Goal: Information Seeking & Learning: Learn about a topic

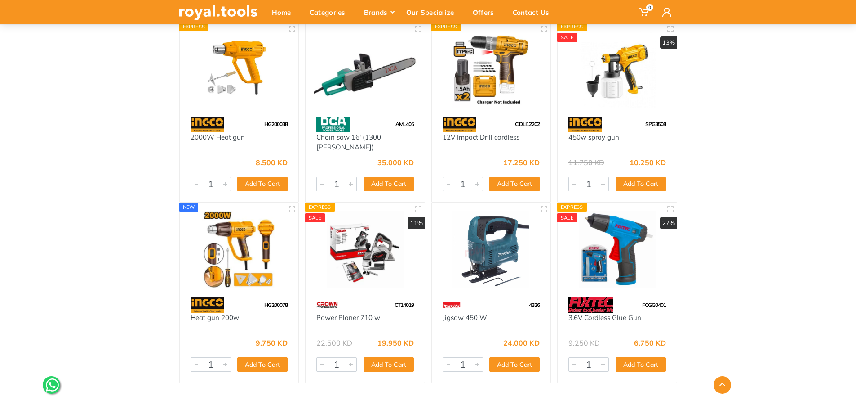
scroll to position [348, 0]
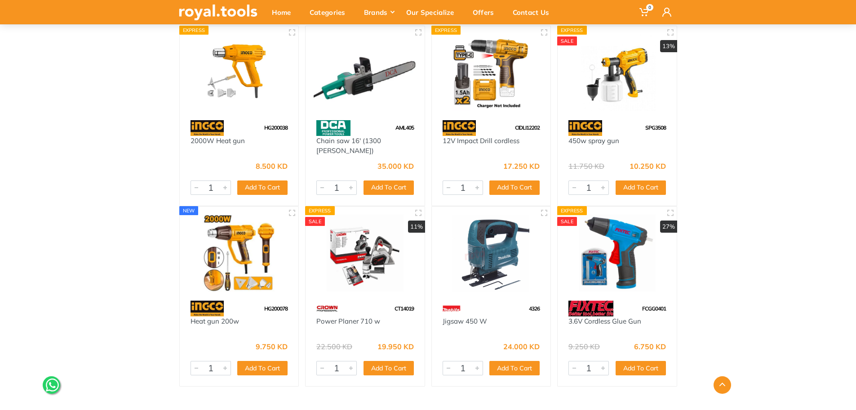
click at [501, 277] on img at bounding box center [491, 252] width 103 height 77
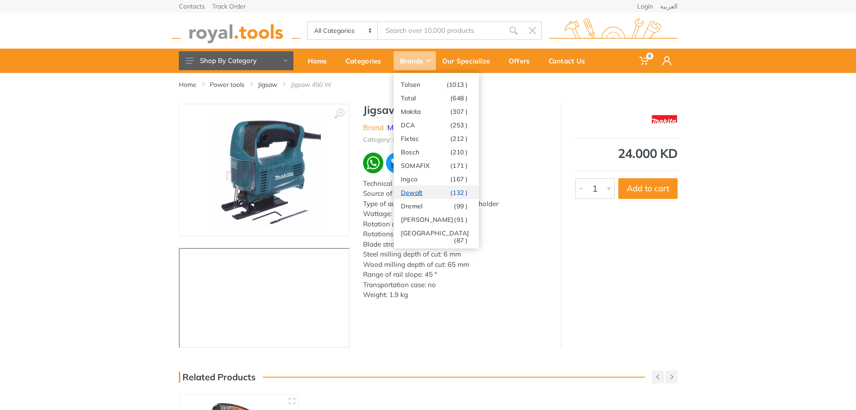
click at [422, 194] on link "Dewalt (132 )" at bounding box center [436, 191] width 85 height 13
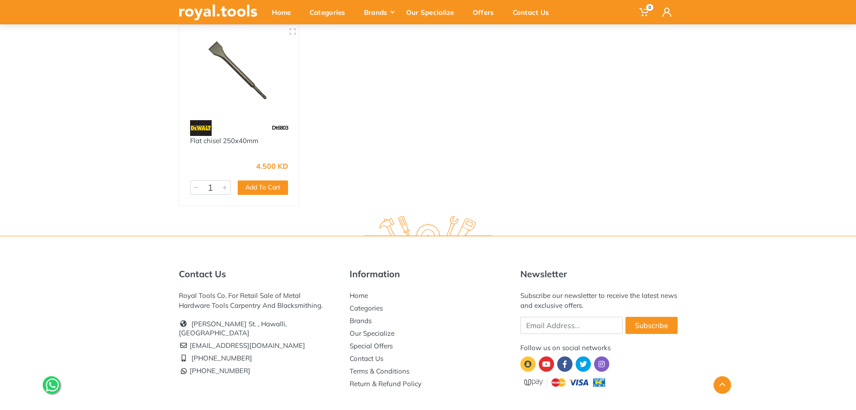
scroll to position [6614, 0]
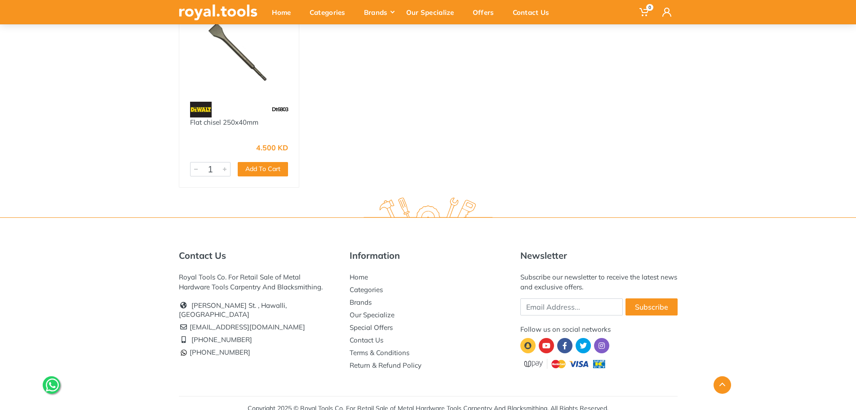
click at [535, 357] on img at bounding box center [566, 363] width 90 height 12
click at [545, 342] on icon at bounding box center [547, 345] width 8 height 7
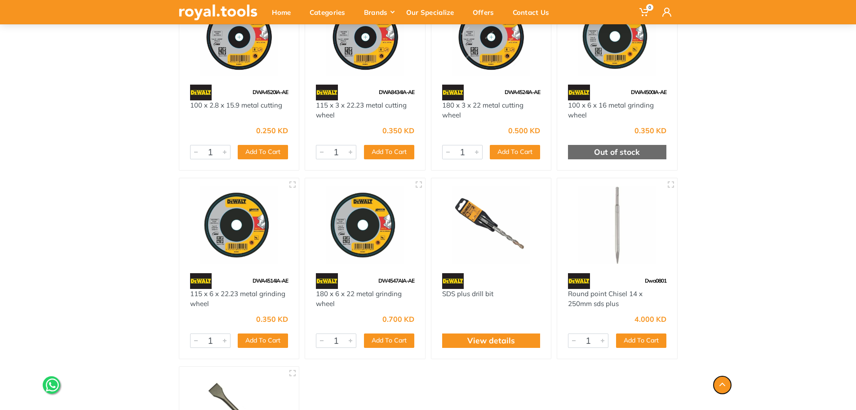
click at [721, 387] on button "button" at bounding box center [723, 385] width 18 height 18
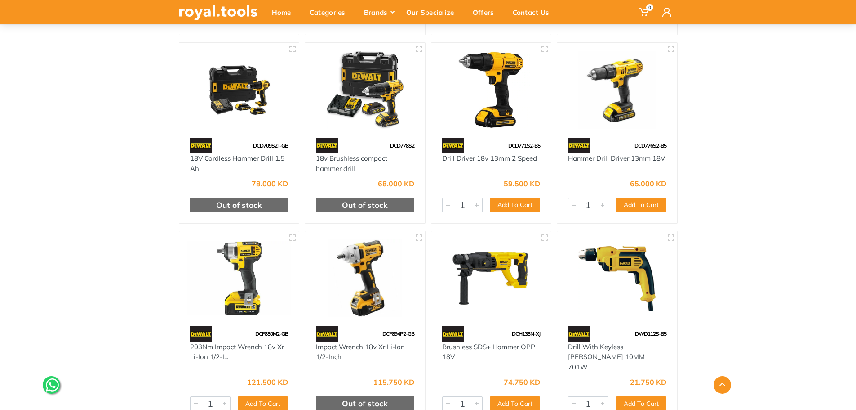
scroll to position [2383, 0]
